Goal: Task Accomplishment & Management: Use online tool/utility

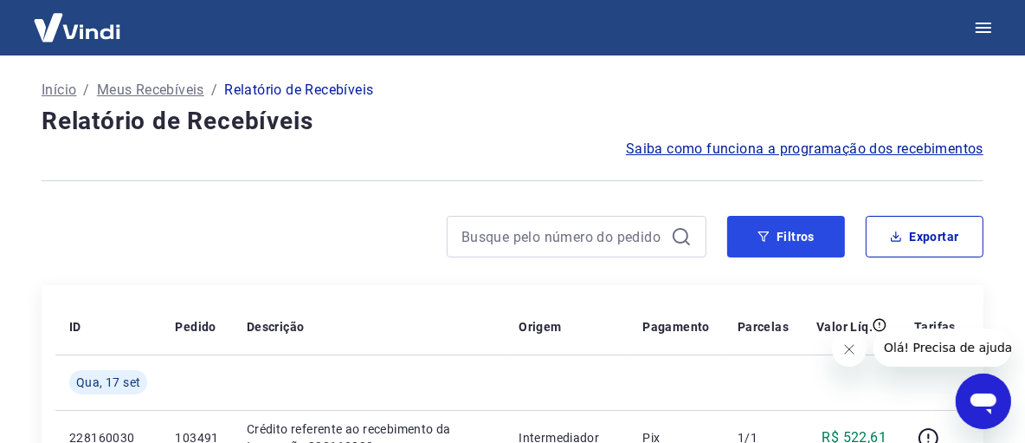
drag, startPoint x: 837, startPoint y: 249, endPoint x: 30, endPoint y: 323, distance: 810.6
click at [837, 249] on button "Filtros" at bounding box center [786, 237] width 118 height 42
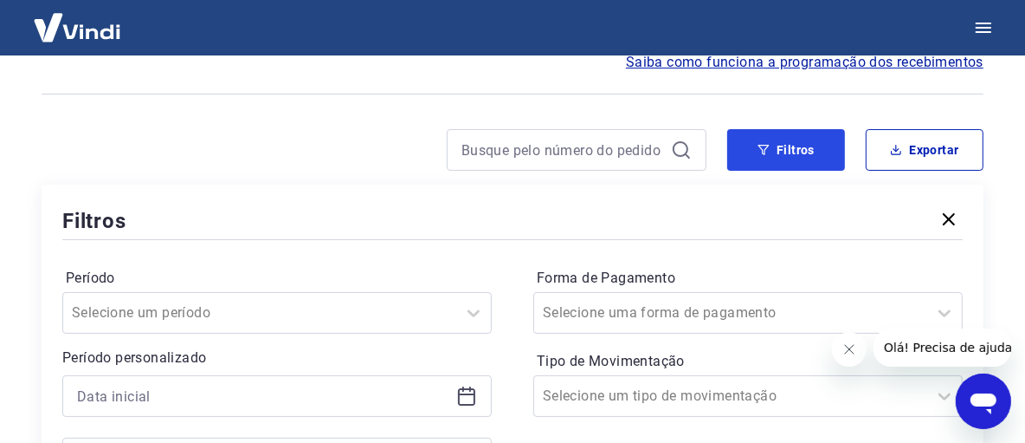
drag, startPoint x: 785, startPoint y: 140, endPoint x: 429, endPoint y: 307, distance: 393.2
click at [785, 140] on button "Filtros" at bounding box center [786, 150] width 118 height 42
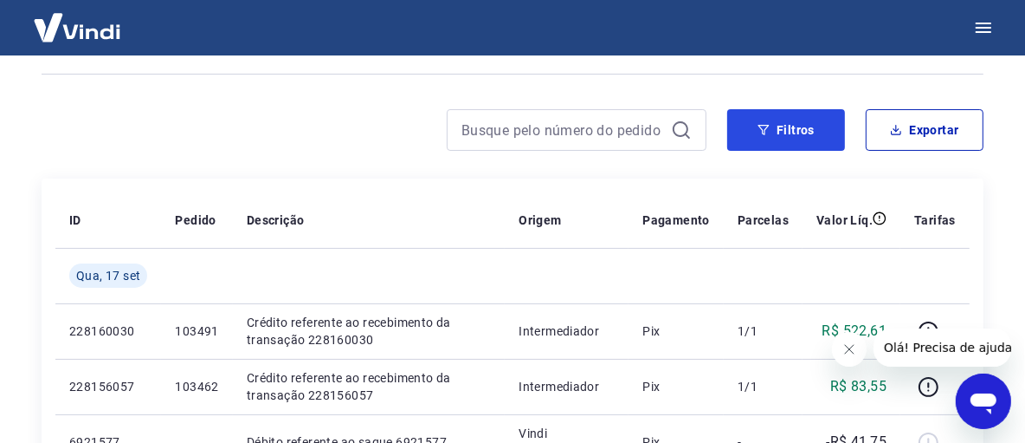
scroll to position [87, 0]
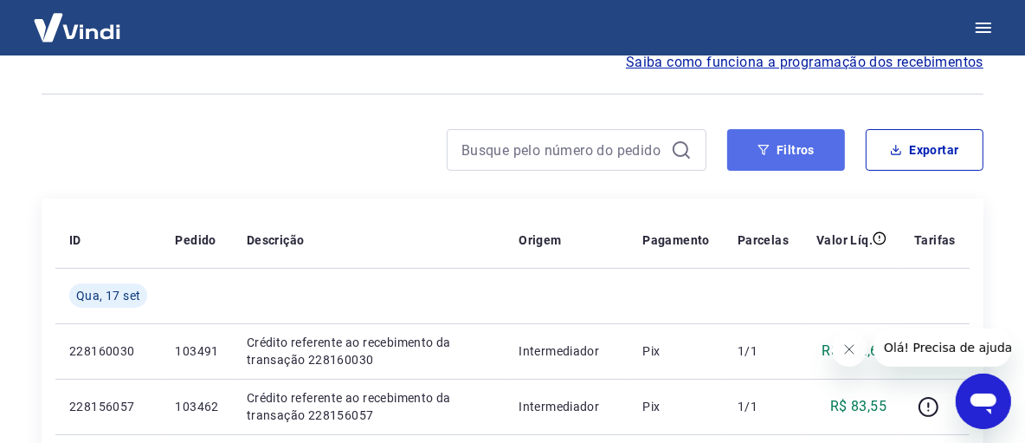
click at [792, 149] on button "Filtros" at bounding box center [786, 150] width 118 height 42
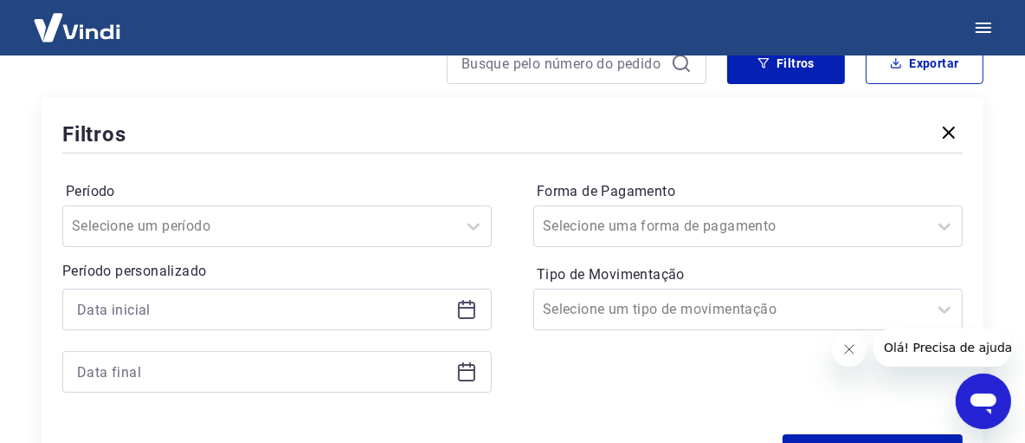
click at [467, 309] on icon at bounding box center [466, 309] width 21 height 21
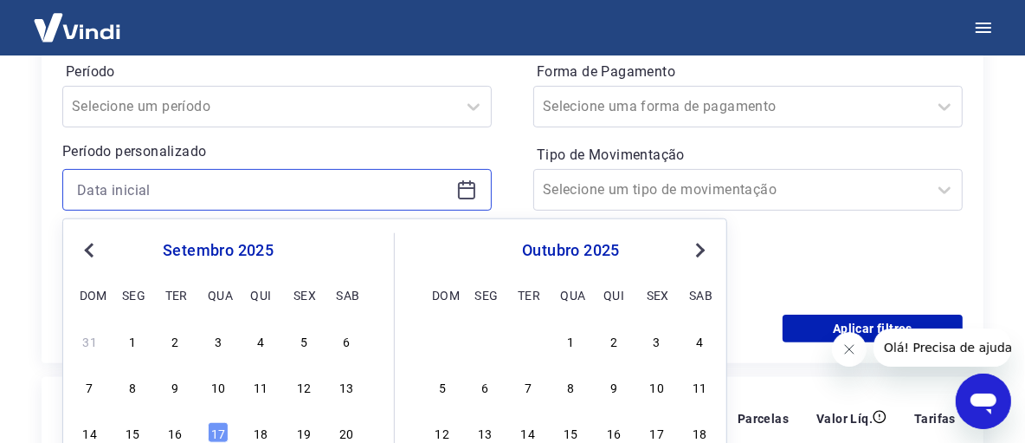
scroll to position [346, 0]
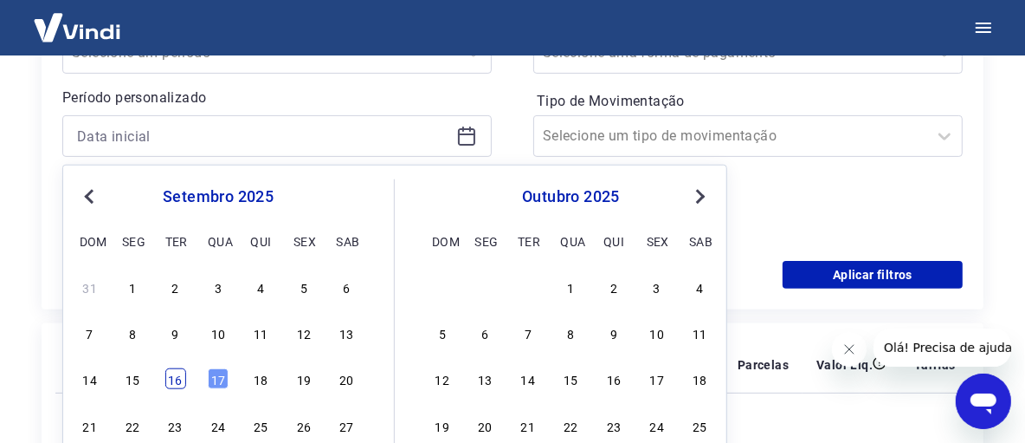
click at [179, 372] on div "16" at bounding box center [175, 378] width 21 height 21
type input "[DATE]"
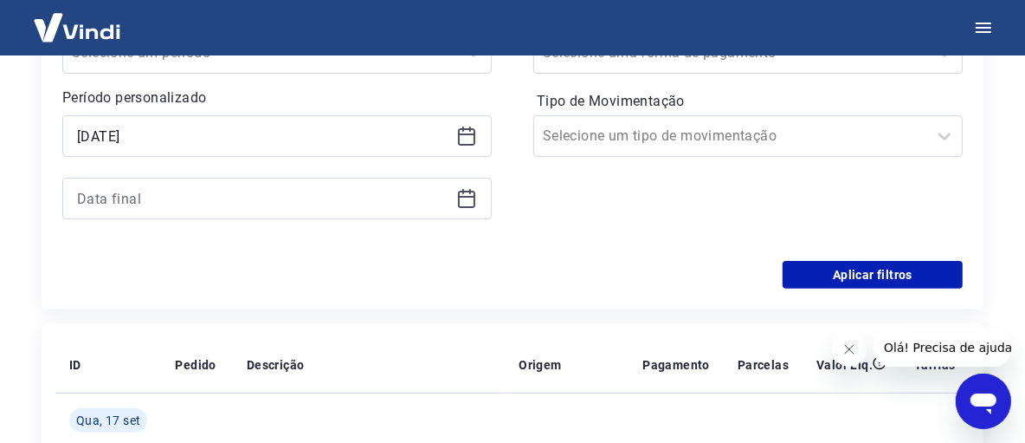
click at [460, 198] on icon at bounding box center [466, 198] width 21 height 21
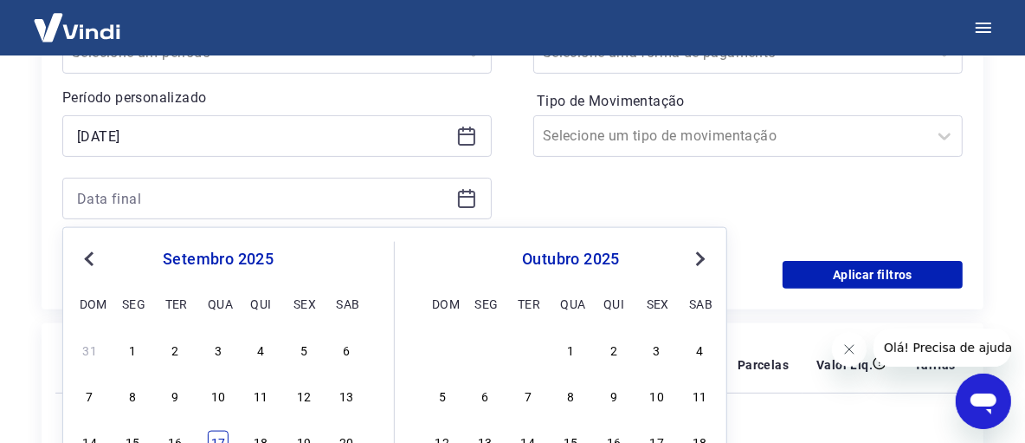
click at [210, 431] on div "17" at bounding box center [218, 440] width 21 height 21
type input "[DATE]"
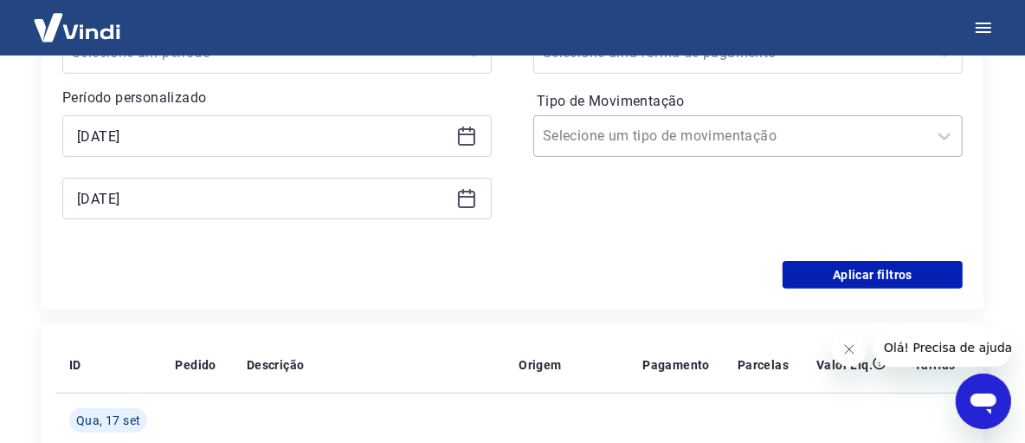
click at [692, 148] on div "Selecione um tipo de movimentação" at bounding box center [730, 135] width 393 height 31
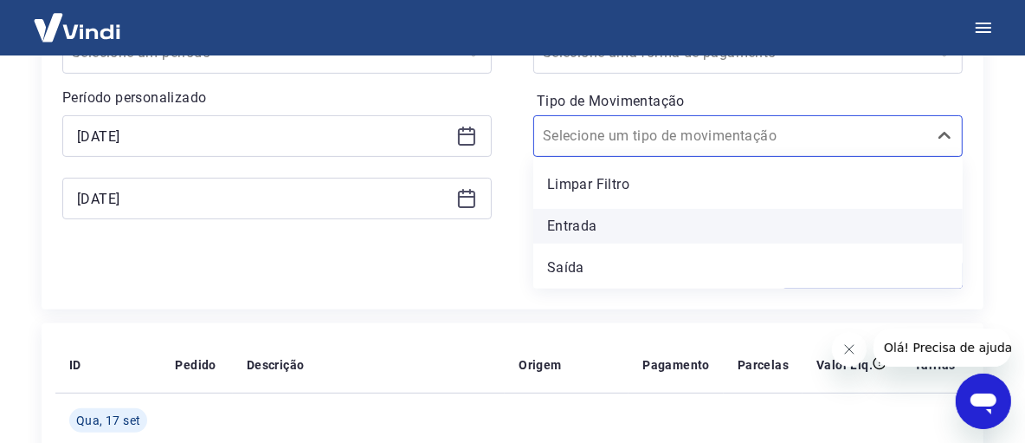
click at [581, 229] on div "Entrada" at bounding box center [748, 226] width 430 height 35
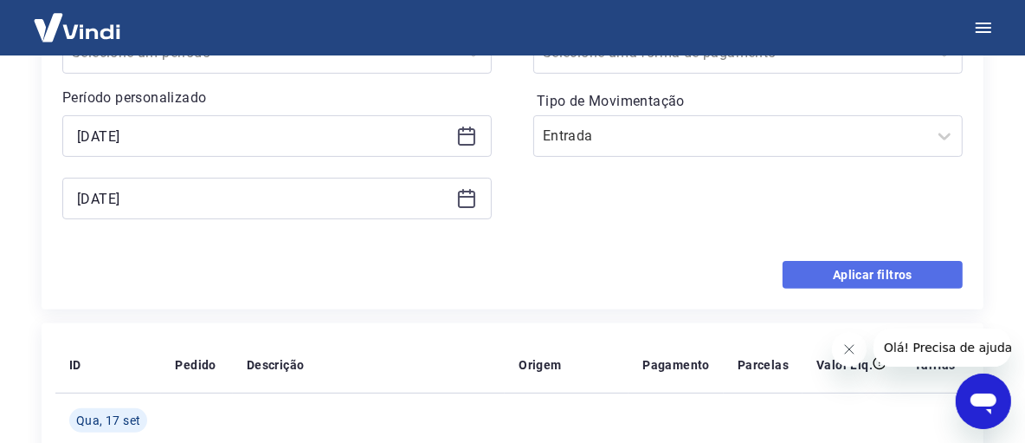
click at [813, 266] on button "Aplicar filtros" at bounding box center [873, 275] width 180 height 28
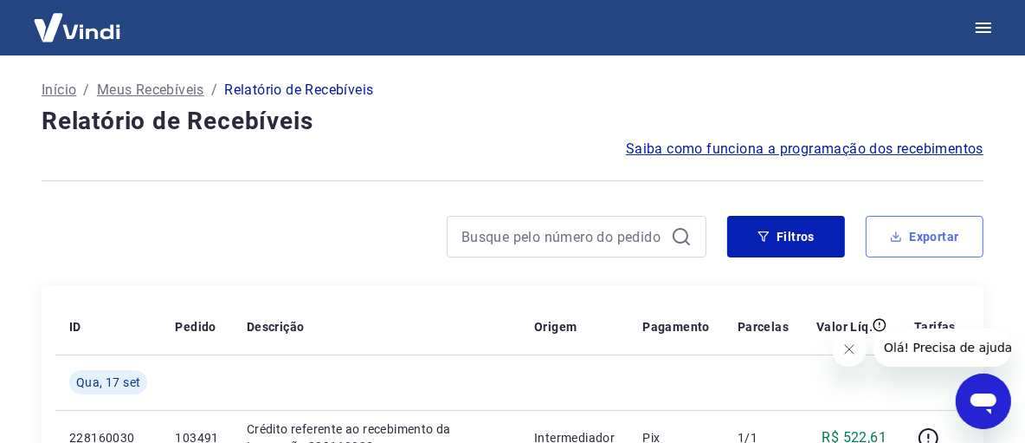
click at [915, 226] on button "Exportar" at bounding box center [925, 237] width 118 height 42
type input "[DATE]"
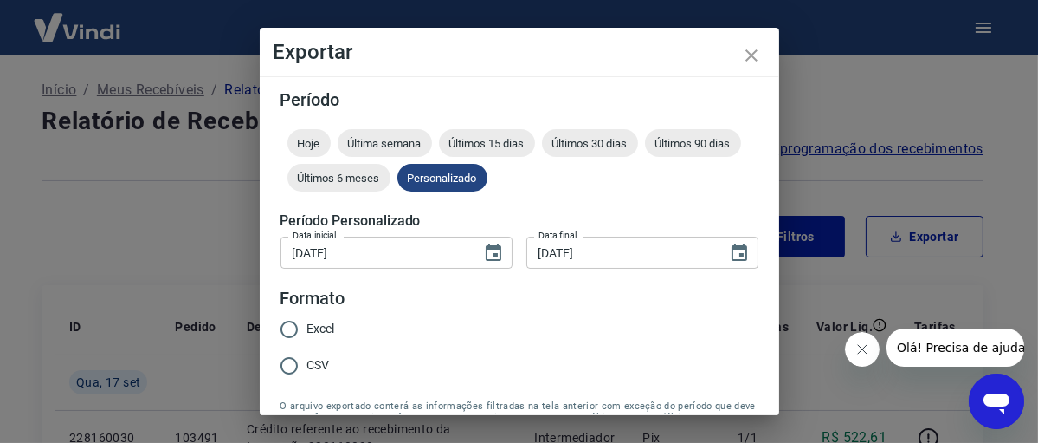
click at [326, 320] on span "Excel" at bounding box center [321, 329] width 28 height 18
click at [307, 320] on input "Excel" at bounding box center [289, 329] width 36 height 36
radio input "true"
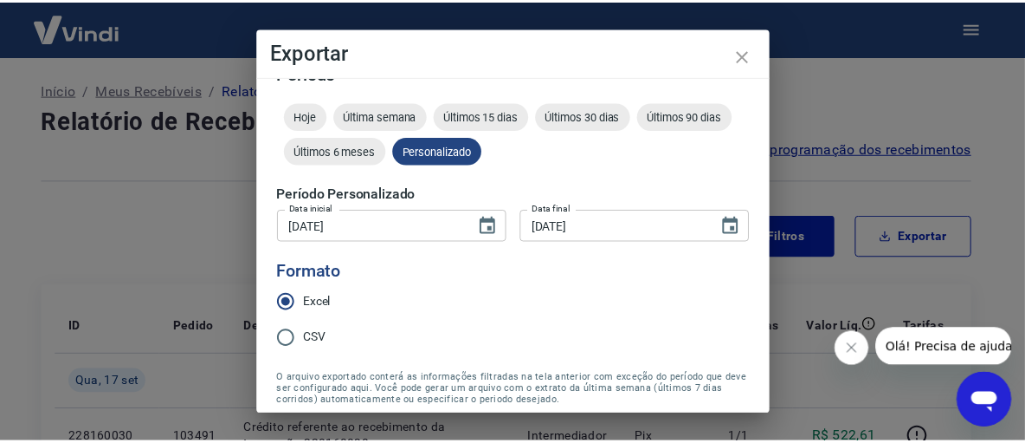
scroll to position [97, 0]
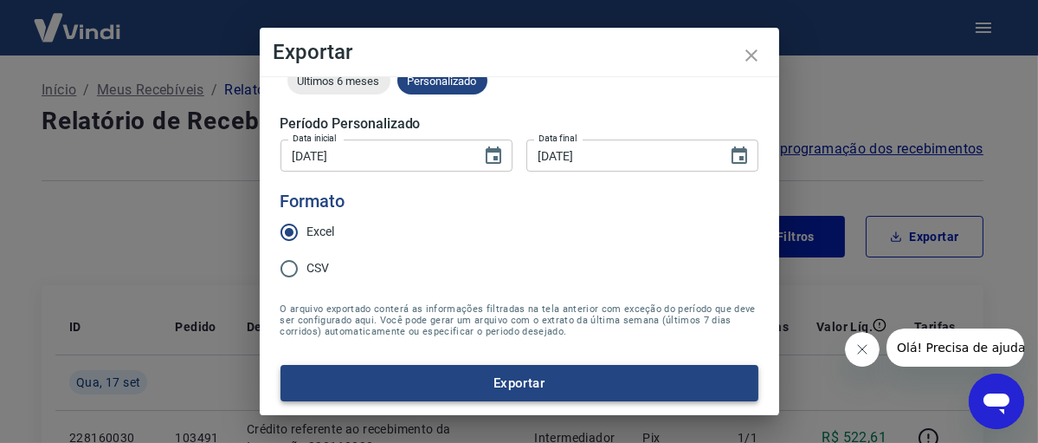
click at [556, 392] on button "Exportar" at bounding box center [520, 383] width 478 height 36
